Goal: Information Seeking & Learning: Learn about a topic

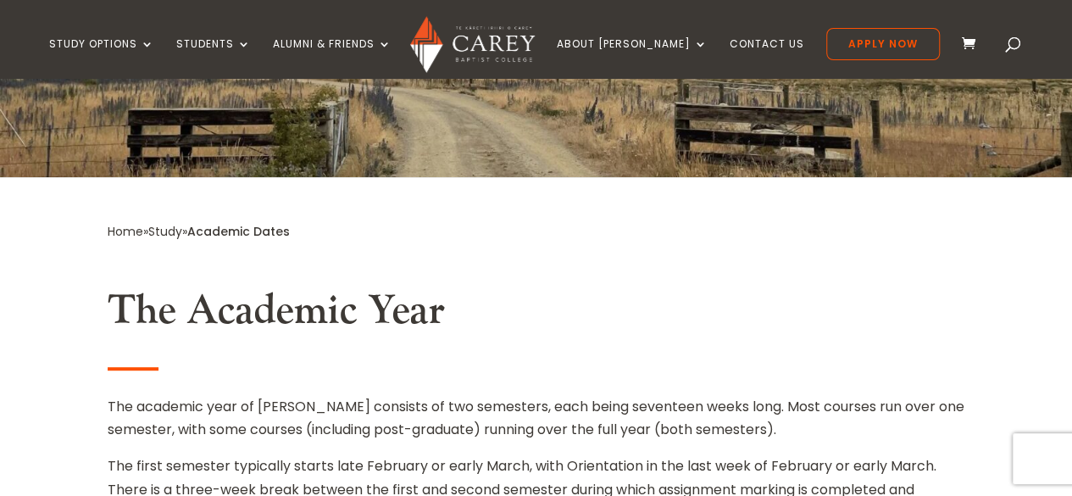
scroll to position [193, 0]
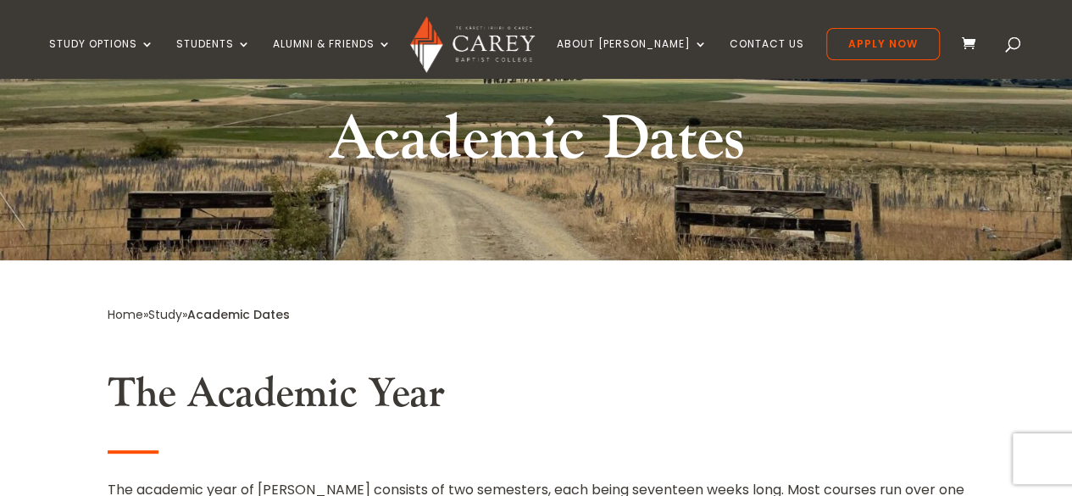
click at [171, 314] on link "Study" at bounding box center [165, 314] width 34 height 17
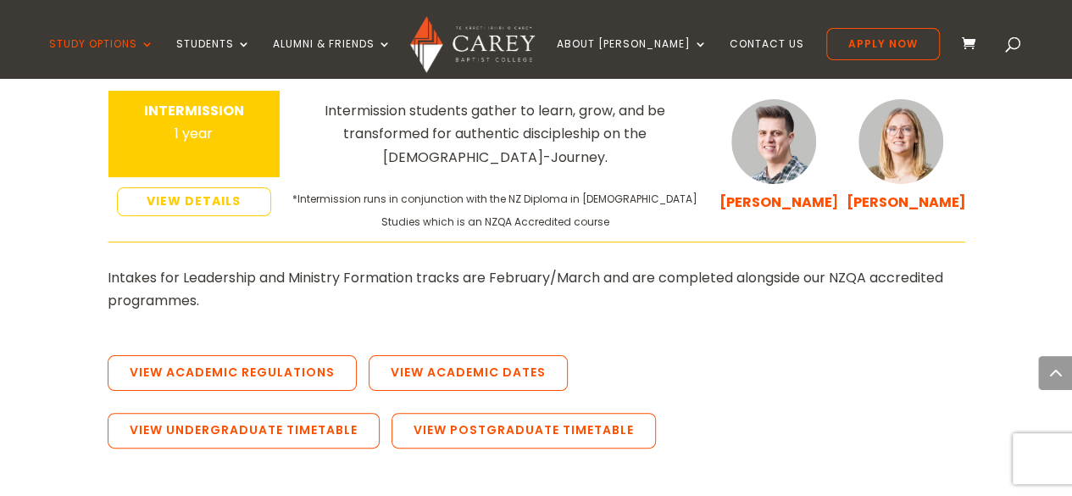
scroll to position [3187, 0]
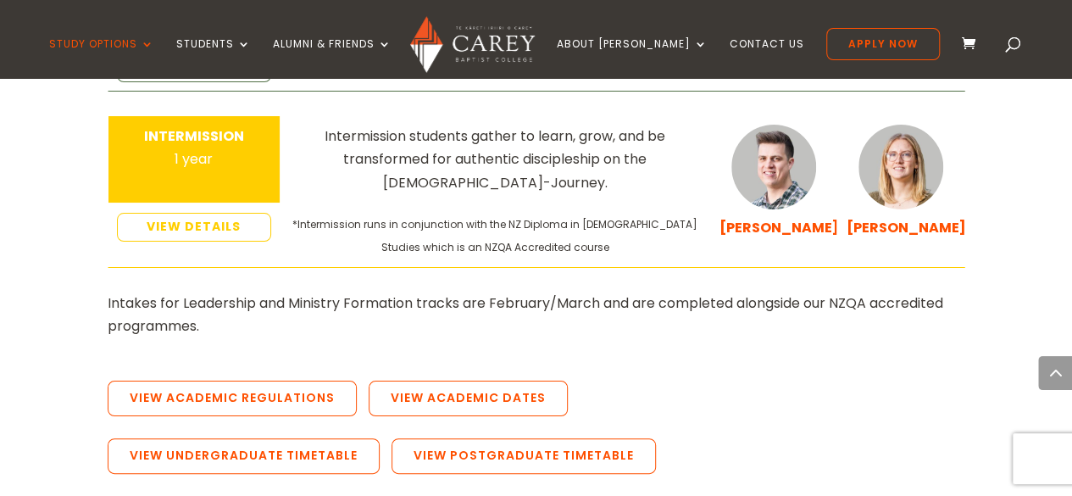
drag, startPoint x: 1079, startPoint y: 46, endPoint x: 1065, endPoint y: 333, distance: 287.7
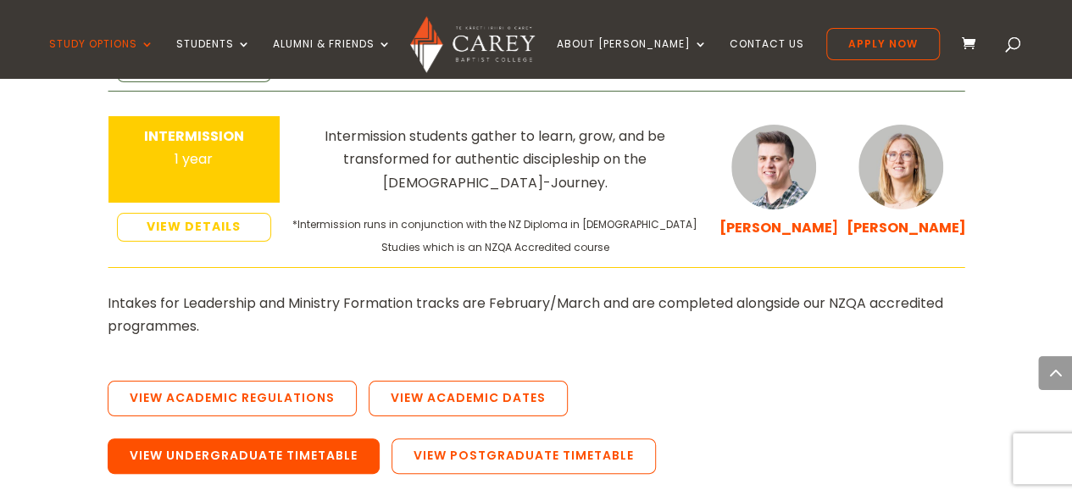
click at [322, 438] on link "View Undergraduate Timetable" at bounding box center [244, 456] width 272 height 36
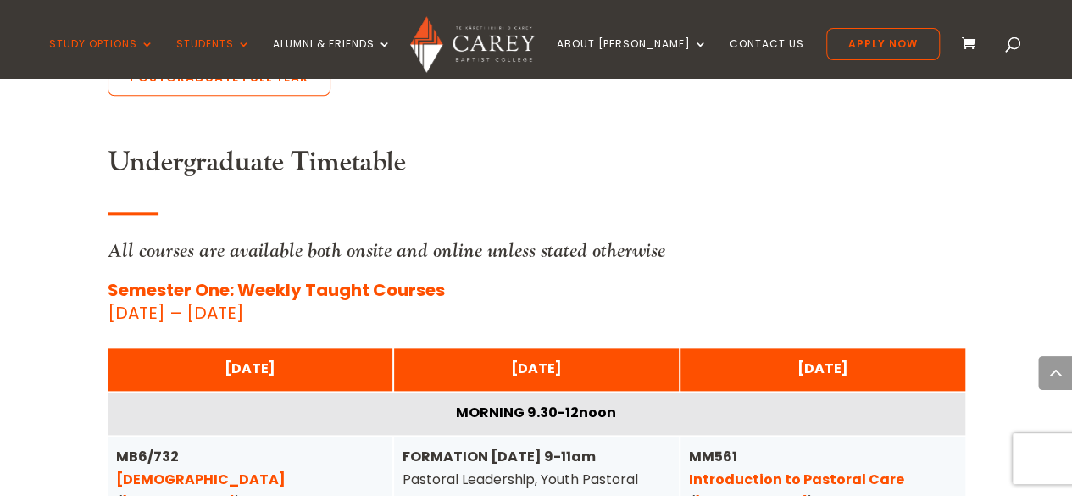
scroll to position [4037, 0]
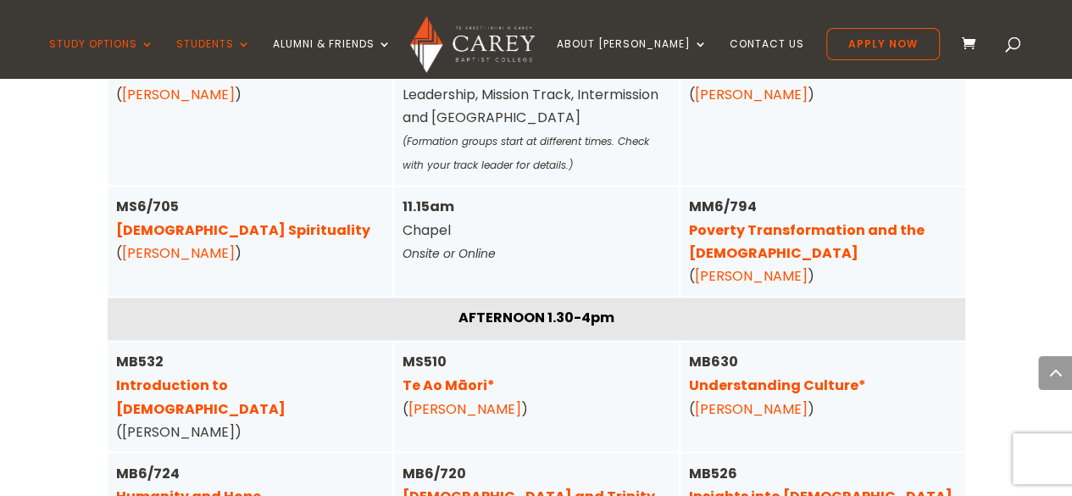
scroll to position [4443, 0]
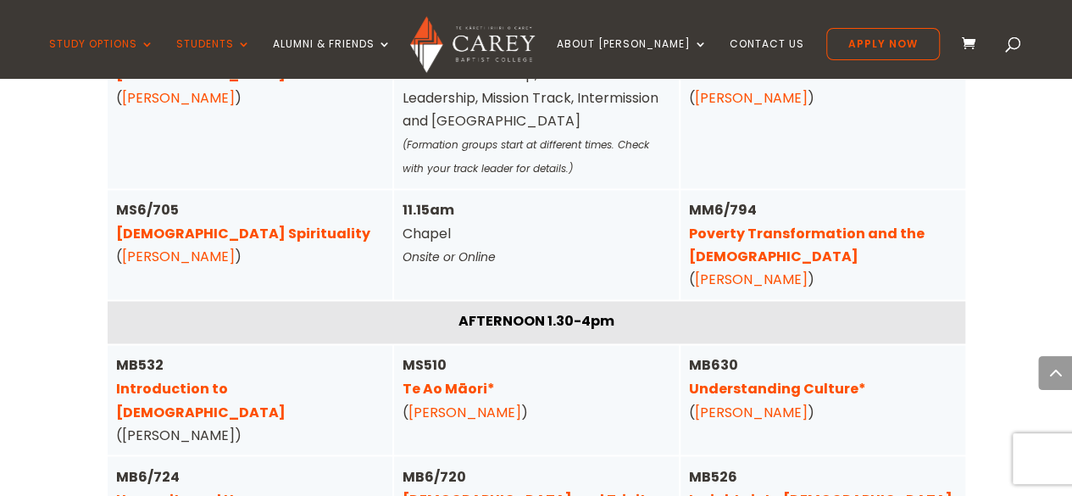
click at [244, 482] on link "Humanity and Hope" at bounding box center [188, 498] width 145 height 19
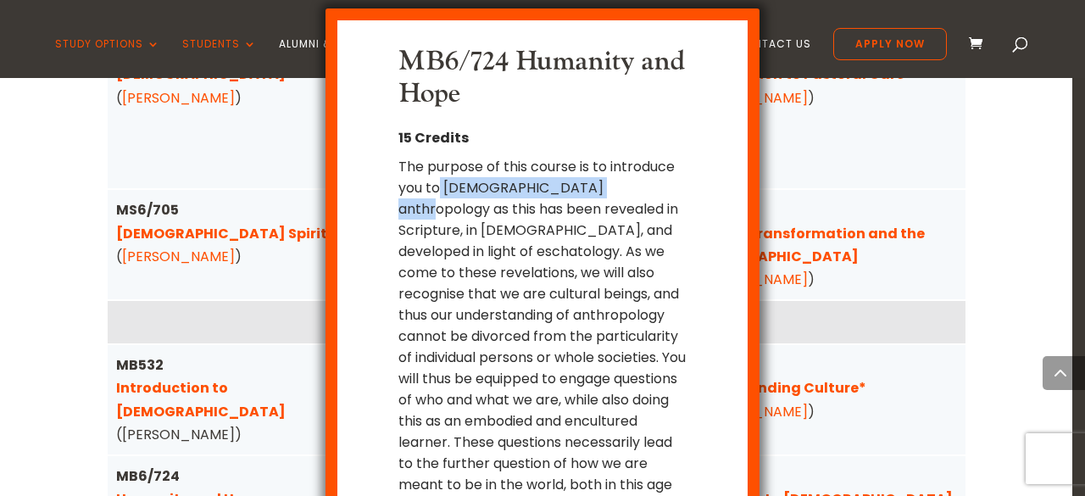
drag, startPoint x: 617, startPoint y: 186, endPoint x: 443, endPoint y: 192, distance: 173.9
click at [443, 192] on div "The purpose of this course is to introduce you to [DEMOGRAPHIC_DATA] anthropolo…" at bounding box center [541, 336] width 287 height 360
click at [846, 459] on div "MB6/724 Humanity and Hope 15 Credits The purpose of this course is to introduce…" at bounding box center [542, 248] width 1085 height 496
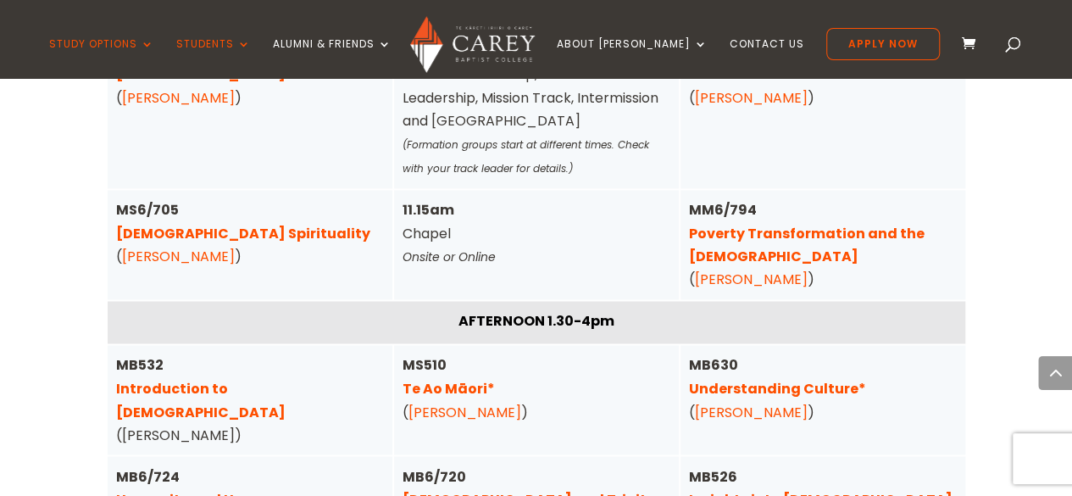
click at [495, 482] on link "Christ and Trinity" at bounding box center [529, 498] width 253 height 19
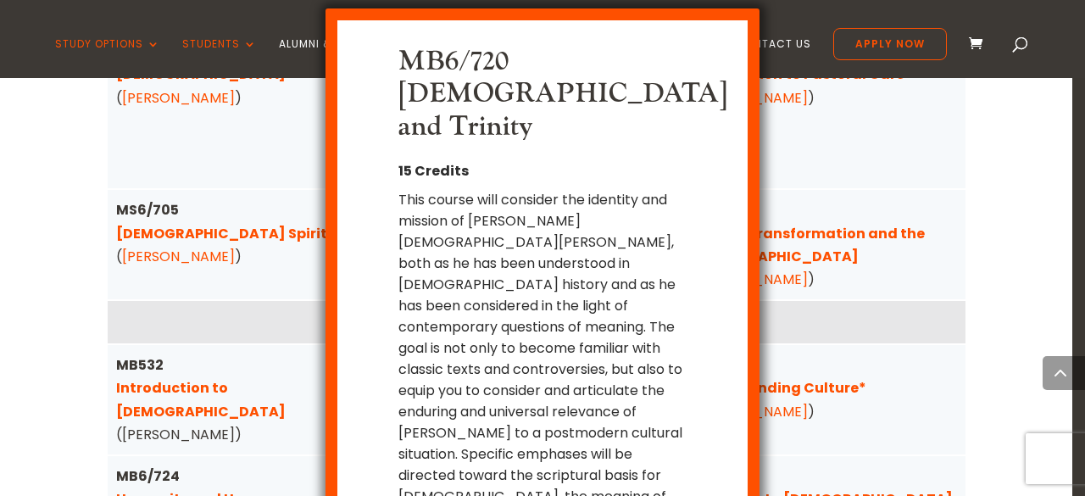
click at [892, 333] on div "MB6/720 Christ and Trinity 15 Credits This course will consider the identity an…" at bounding box center [542, 248] width 1085 height 496
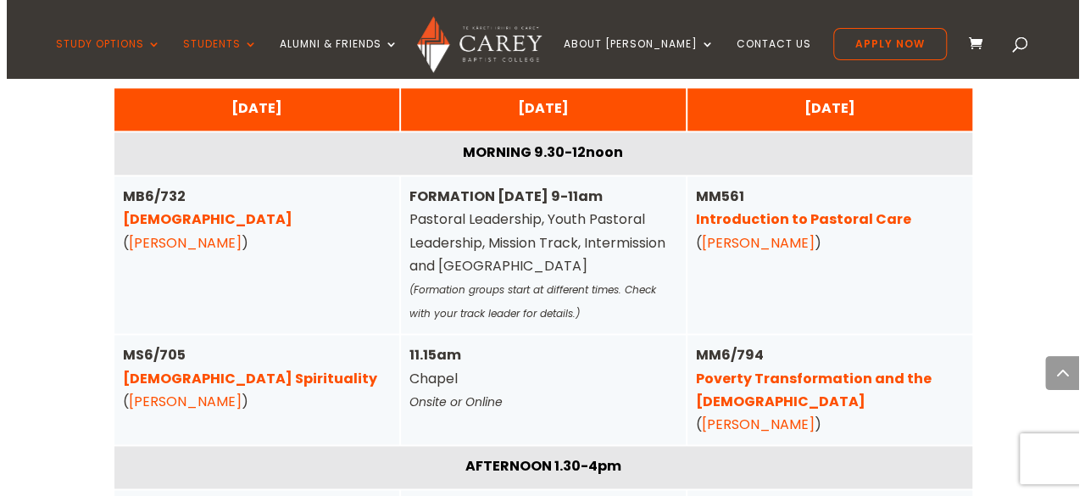
scroll to position [4274, 0]
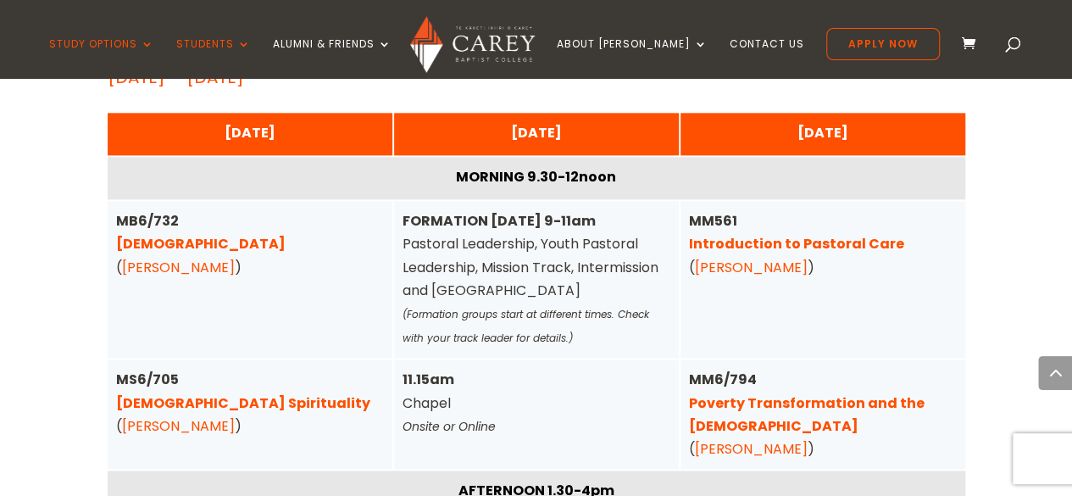
click at [242, 393] on link "Christian Spirituality" at bounding box center [243, 402] width 254 height 19
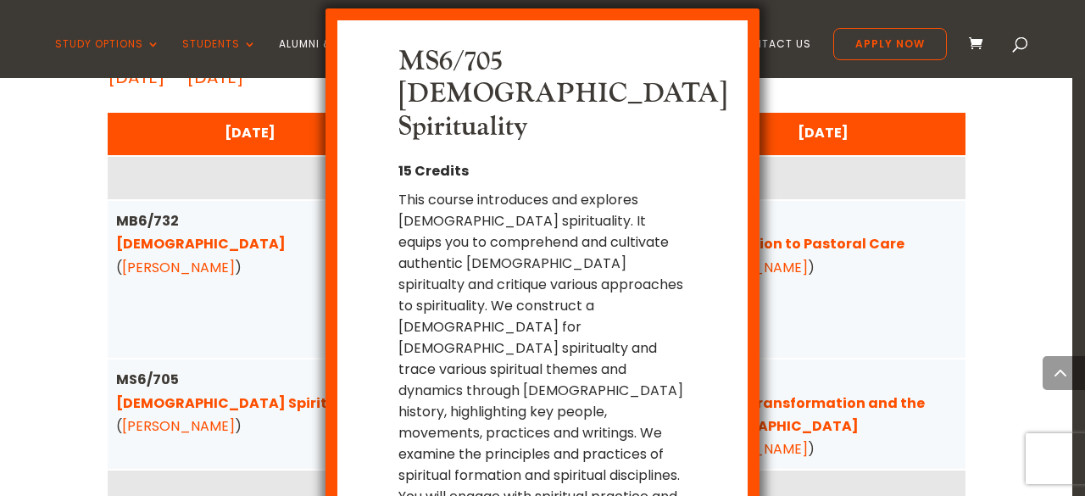
scroll to position [14, 0]
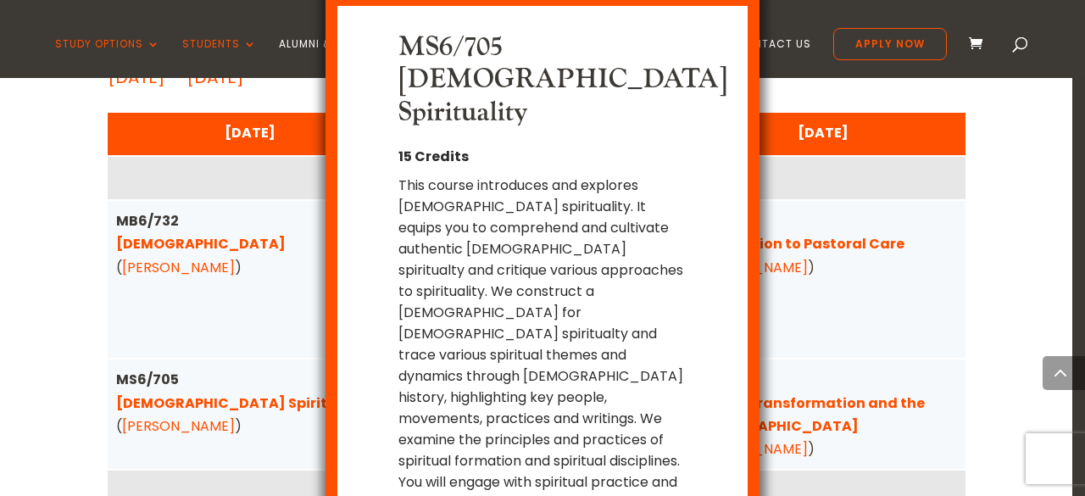
click at [275, 301] on div "MS6/705 Christian Spirituality 15 Credits This course introduces and explores C…" at bounding box center [542, 248] width 1085 height 496
click at [927, 150] on div "MS6/705 Christian Spirituality 15 Credits This course introduces and explores C…" at bounding box center [542, 248] width 1085 height 496
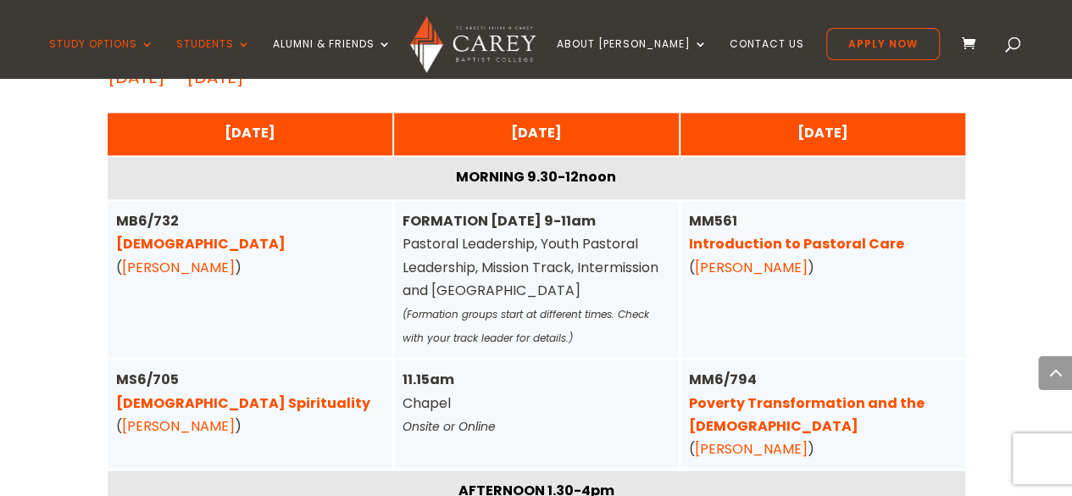
click at [168, 393] on link "Christian Spirituality" at bounding box center [243, 402] width 254 height 19
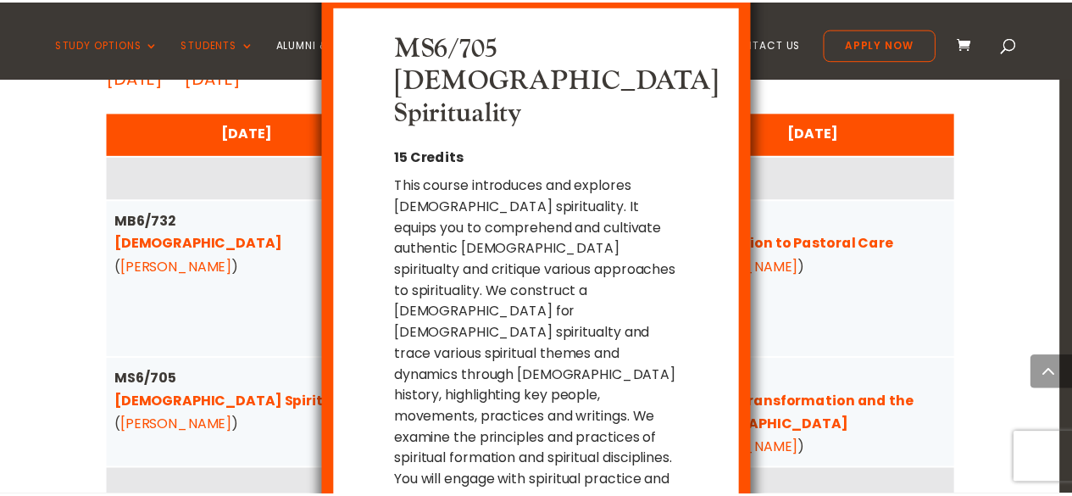
scroll to position [52, 0]
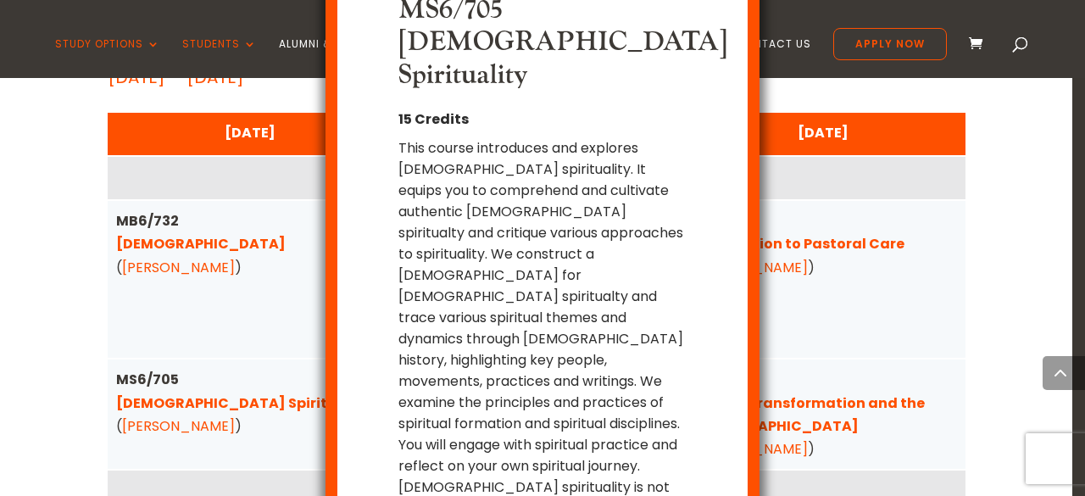
click at [956, 245] on div "MS6/705 Christian Spirituality 15 Credits This course introduces and explores C…" at bounding box center [542, 248] width 1085 height 496
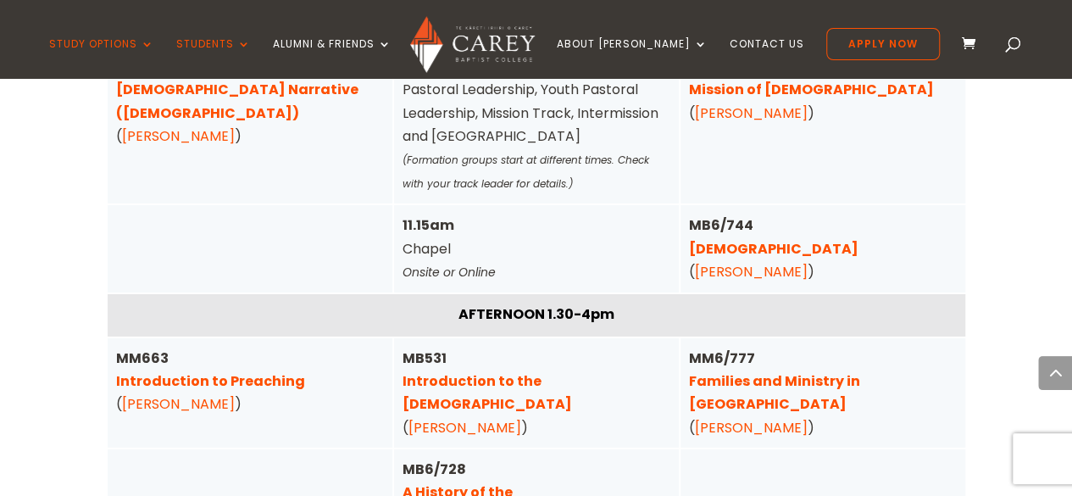
scroll to position [5956, 0]
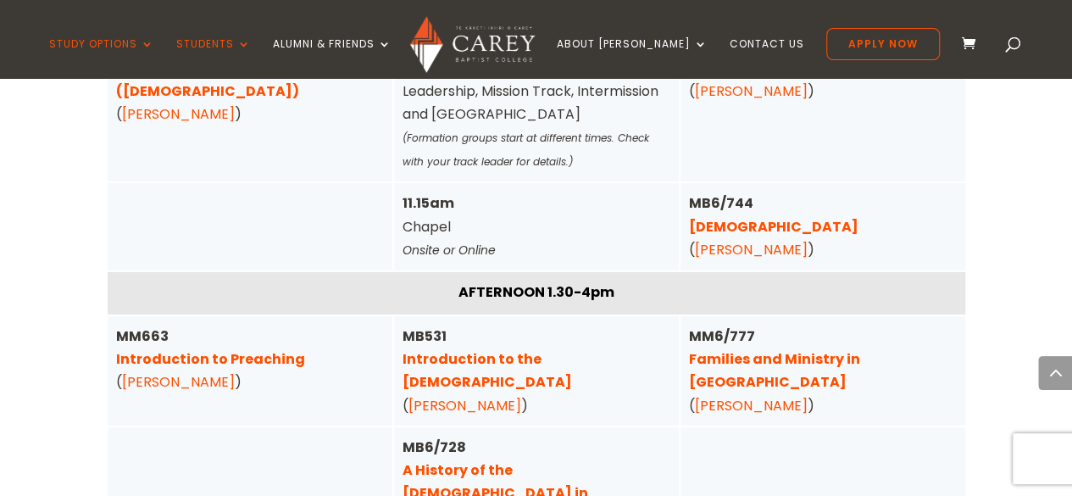
drag, startPoint x: 1080, startPoint y: 350, endPoint x: 536, endPoint y: 343, distance: 544.2
click at [536, 436] on div "MB6/728 A History of the Gospel in Aotearoa ( Joh Tucker )" at bounding box center [537, 493] width 268 height 115
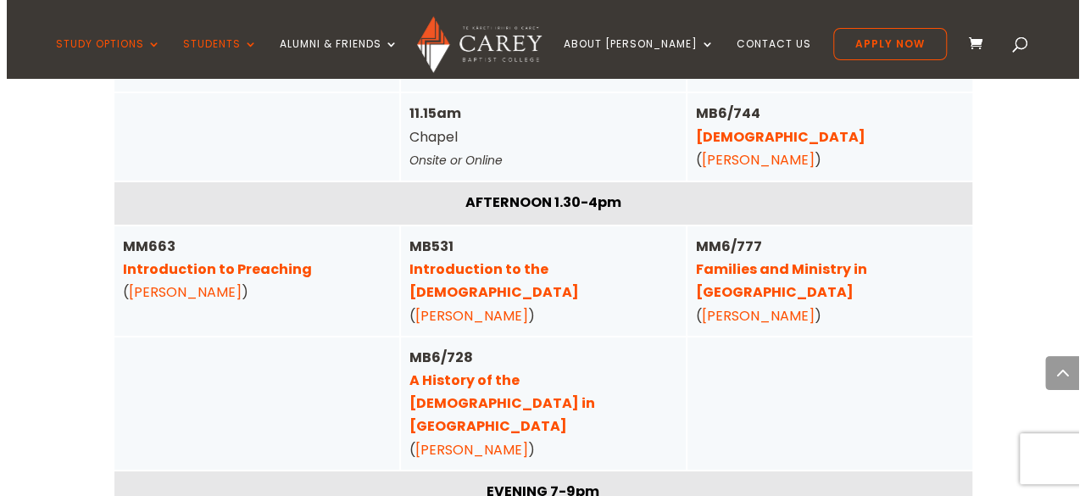
scroll to position [6035, 0]
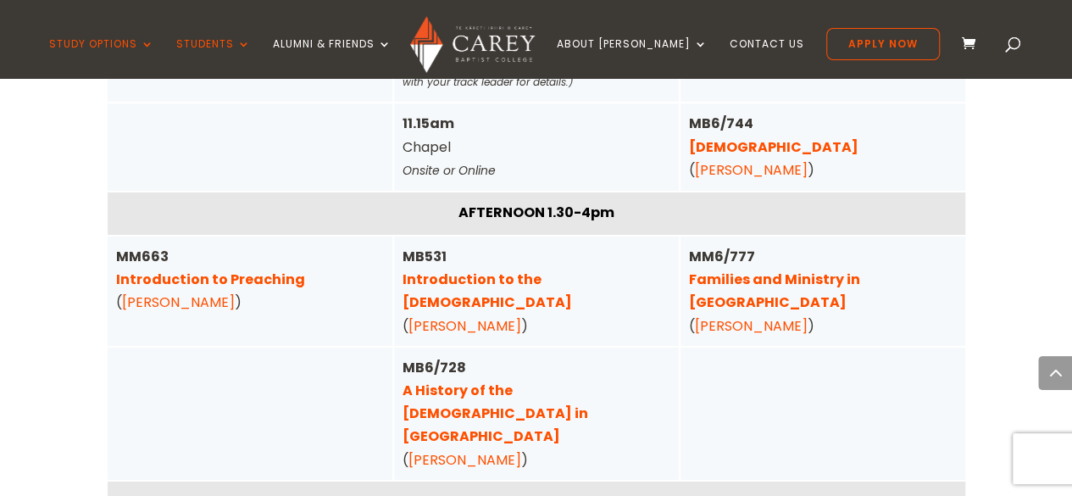
click at [946, 348] on div at bounding box center [823, 414] width 285 height 132
click at [857, 270] on link "Families and Ministry in Aotearoa" at bounding box center [774, 291] width 171 height 42
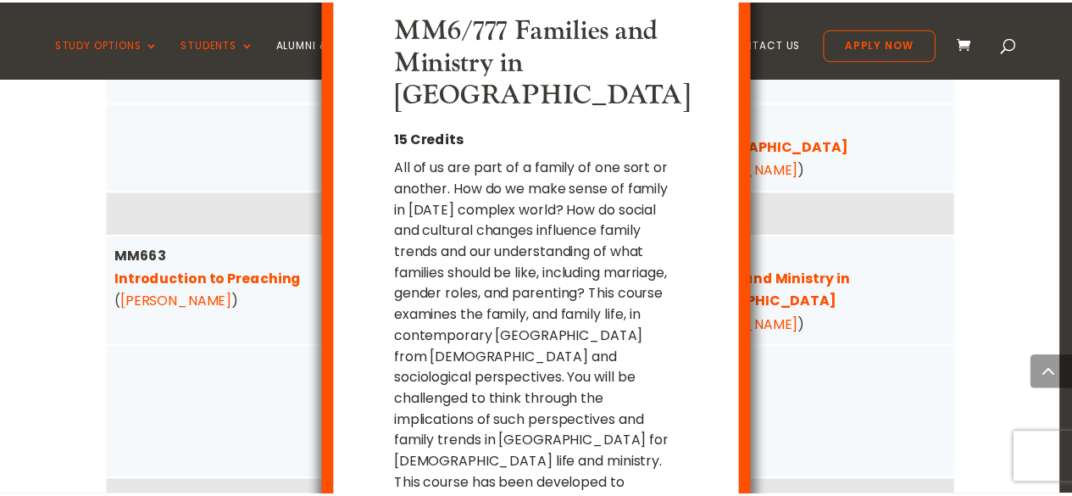
scroll to position [0, 0]
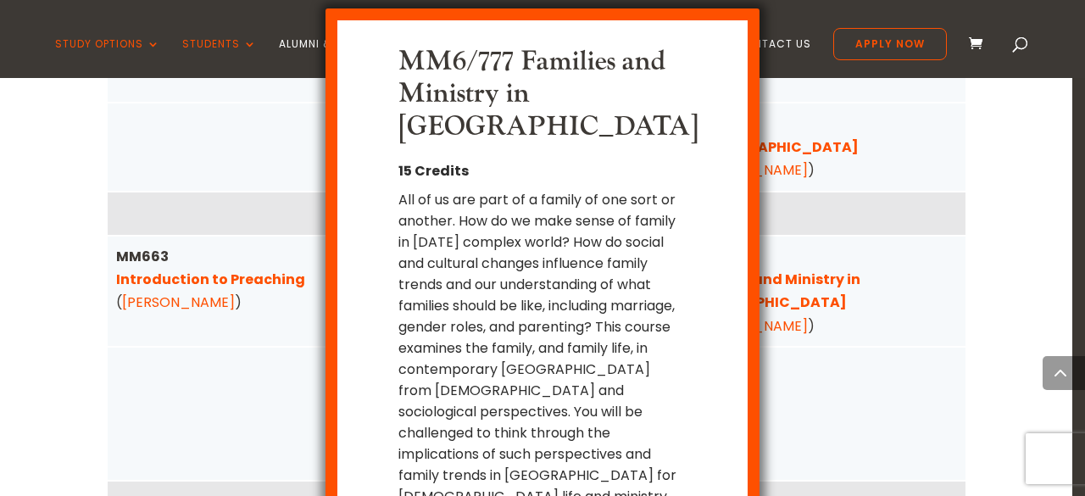
click at [971, 357] on div "MM6/777 Families and Ministry in Aotearoa 15 Credits All of us are part of a fa…" at bounding box center [542, 248] width 1085 height 496
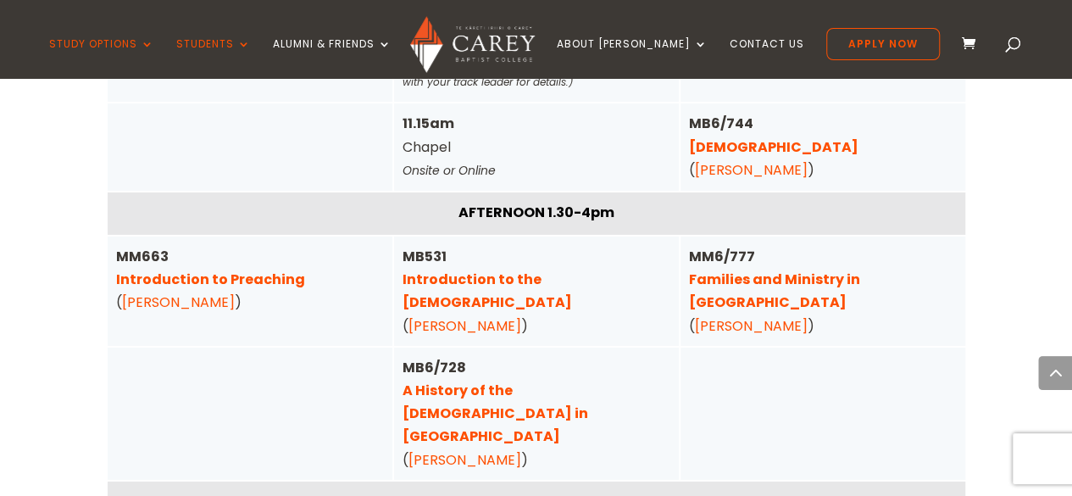
click at [530, 381] on link "A History of the Gospel in Aotearoa" at bounding box center [496, 413] width 186 height 65
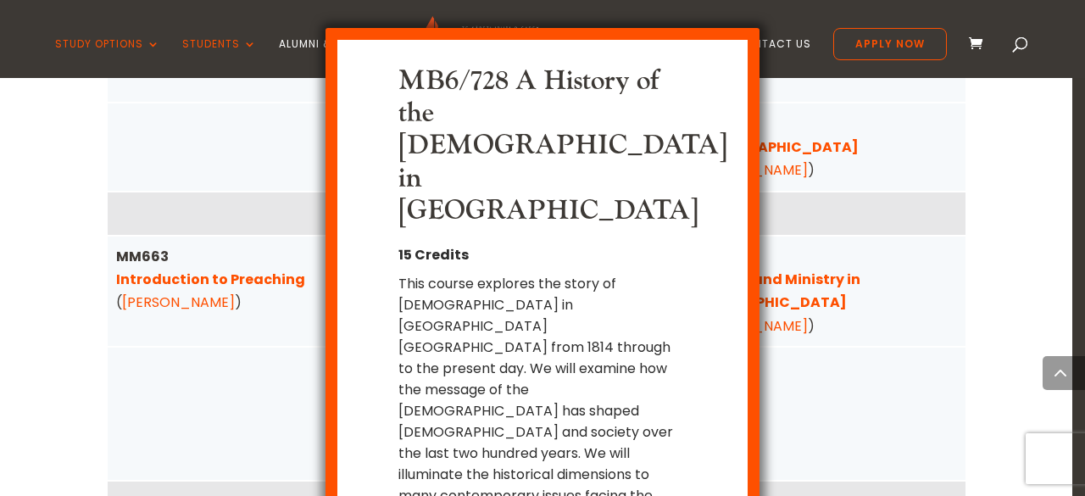
click at [666, 422] on div "This course explores the story of [DEMOGRAPHIC_DATA] in [GEOGRAPHIC_DATA] [GEOG…" at bounding box center [541, 463] width 287 height 381
click at [675, 438] on div "MB6/728 A History of the Gospel in Aotearoa 15 Credits This course explores the…" at bounding box center [543, 360] width 434 height 665
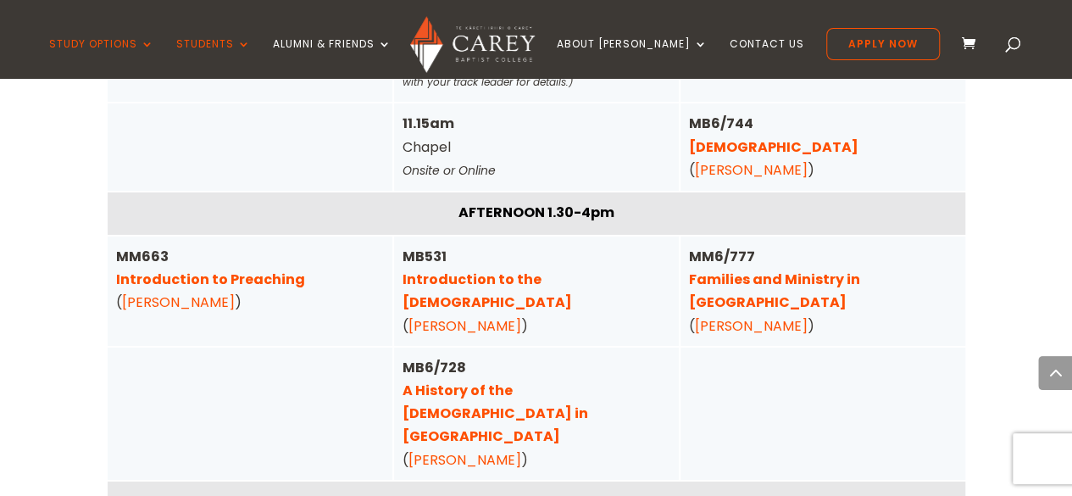
click at [722, 316] on link "[PERSON_NAME]" at bounding box center [751, 325] width 113 height 19
